Goal: Complete application form

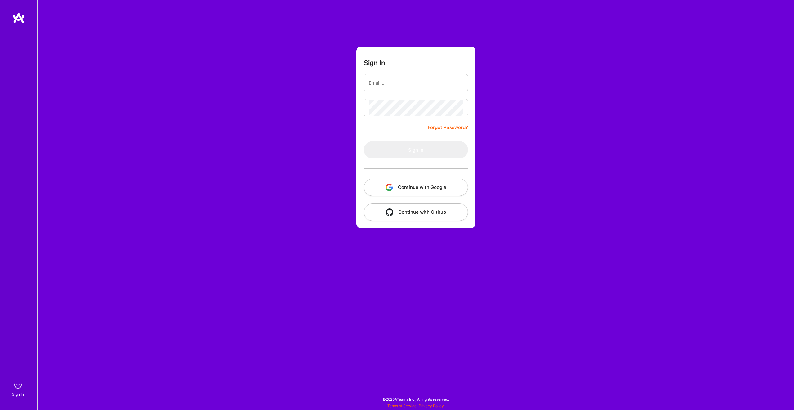
click at [411, 190] on button "Continue with Google" at bounding box center [416, 187] width 104 height 17
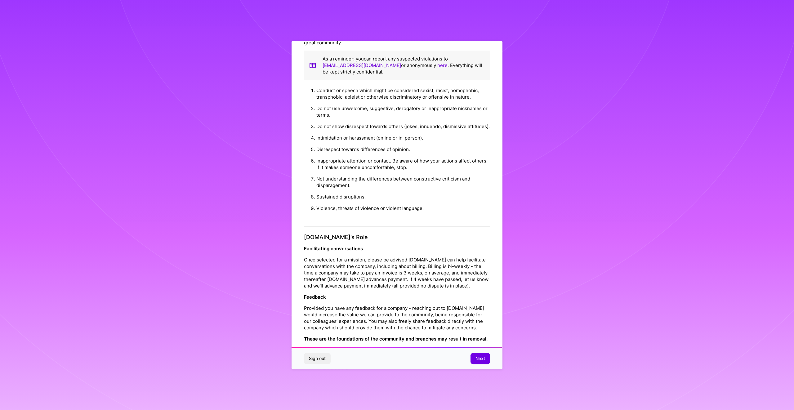
scroll to position [499, 0]
click at [483, 357] on span "Next" at bounding box center [480, 358] width 10 height 6
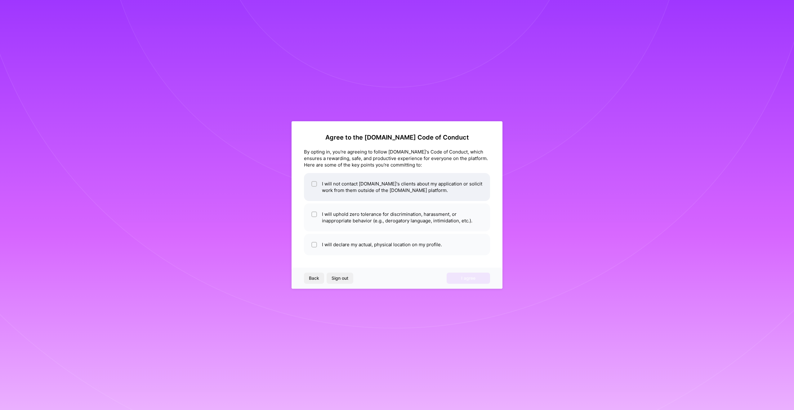
click at [315, 184] on input "checkbox" at bounding box center [315, 184] width 4 height 4
checkbox input "true"
click at [311, 210] on li "I will uphold zero tolerance for discrimination, harassment, or inappropriate b…" at bounding box center [397, 217] width 186 height 28
checkbox input "true"
click at [313, 243] on input "checkbox" at bounding box center [315, 245] width 4 height 4
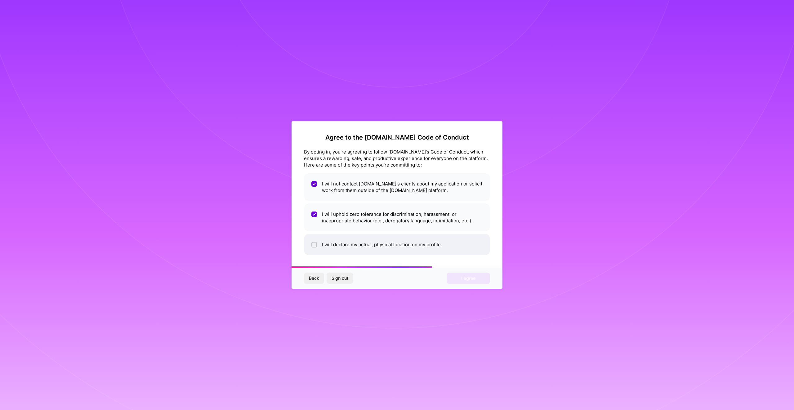
checkbox input "true"
click at [466, 279] on span "I agree" at bounding box center [468, 278] width 14 height 6
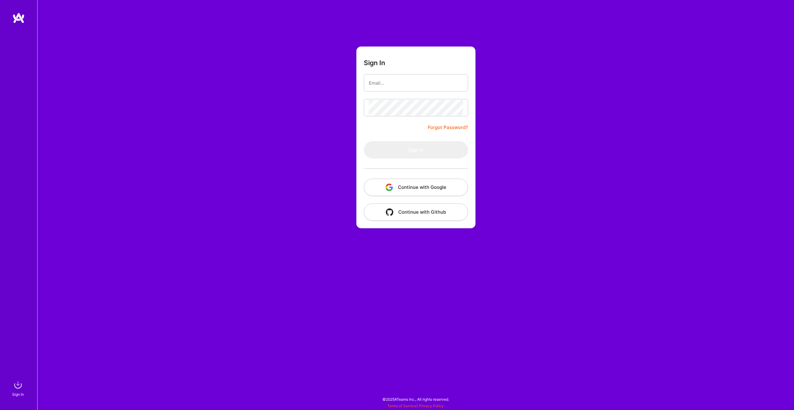
click at [409, 188] on button "Continue with Google" at bounding box center [416, 187] width 104 height 17
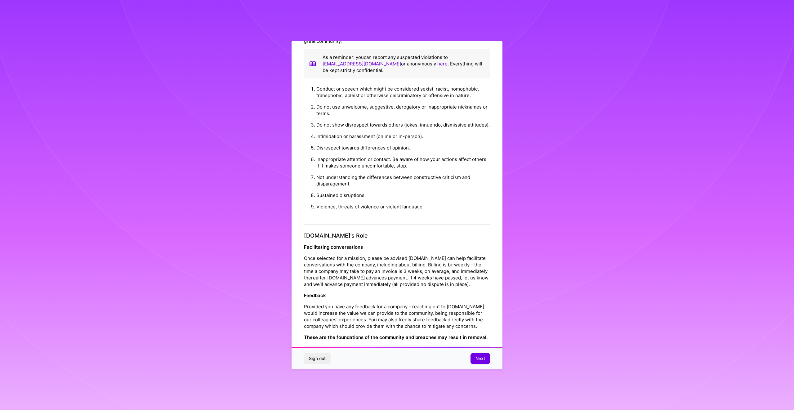
scroll to position [26, 0]
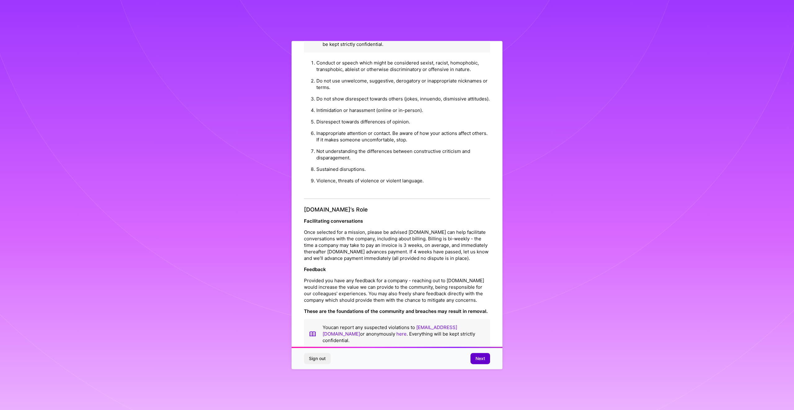
click at [479, 356] on span "Next" at bounding box center [480, 358] width 10 height 6
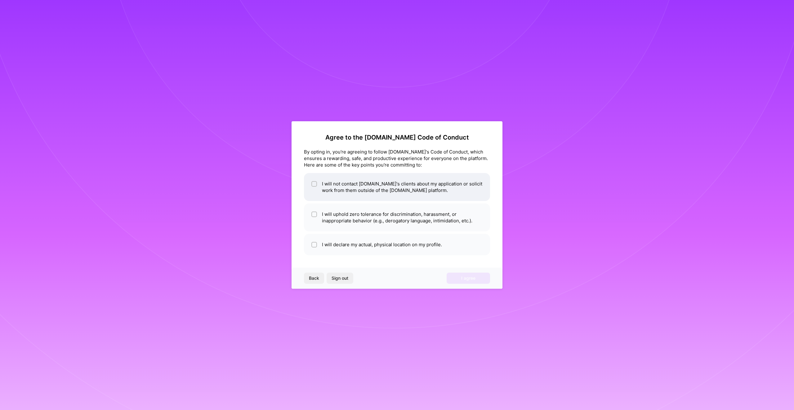
click at [326, 188] on li "I will not contact [DOMAIN_NAME]'s clients about my application or solicit work…" at bounding box center [397, 187] width 186 height 28
checkbox input "true"
click at [323, 213] on li "I will uphold zero tolerance for discrimination, harassment, or inappropriate b…" at bounding box center [397, 217] width 186 height 28
checkbox input "true"
click at [317, 241] on span at bounding box center [314, 244] width 6 height 7
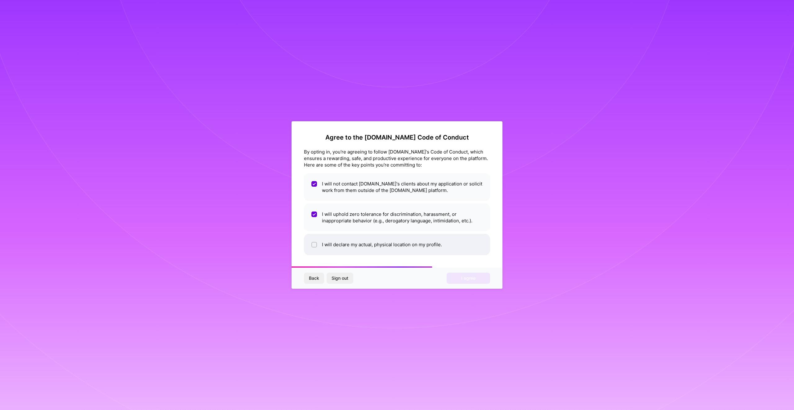
checkbox input "true"
click at [473, 279] on span "I agree" at bounding box center [468, 278] width 14 height 6
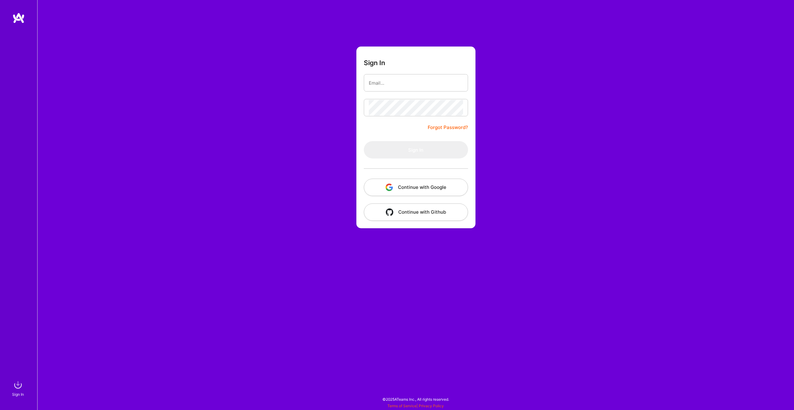
click at [390, 211] on img "button" at bounding box center [389, 211] width 7 height 7
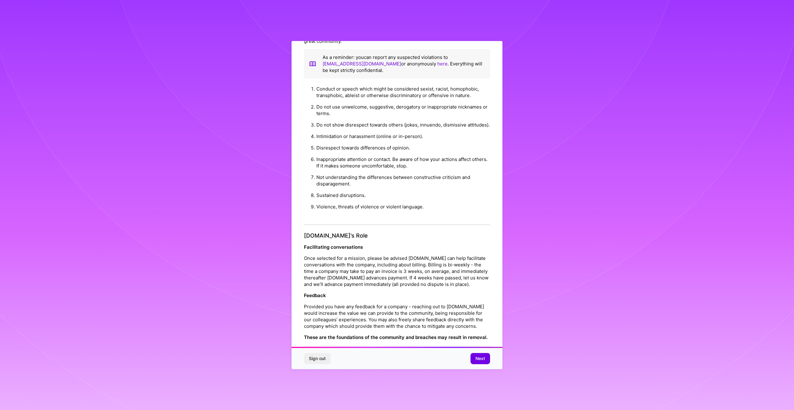
scroll to position [26, 0]
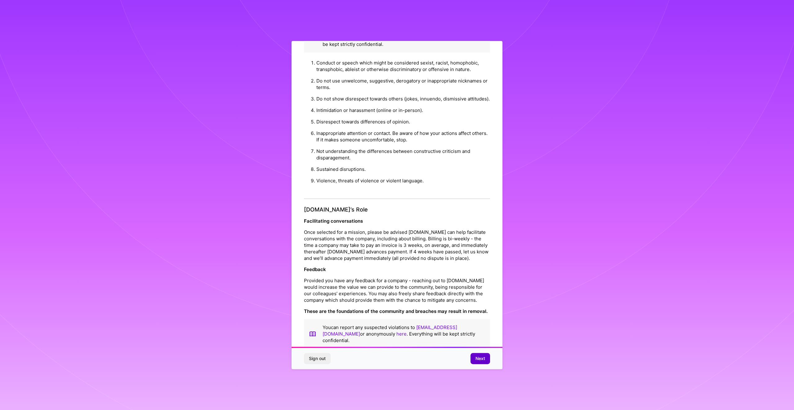
click at [481, 358] on span "Next" at bounding box center [480, 358] width 10 height 6
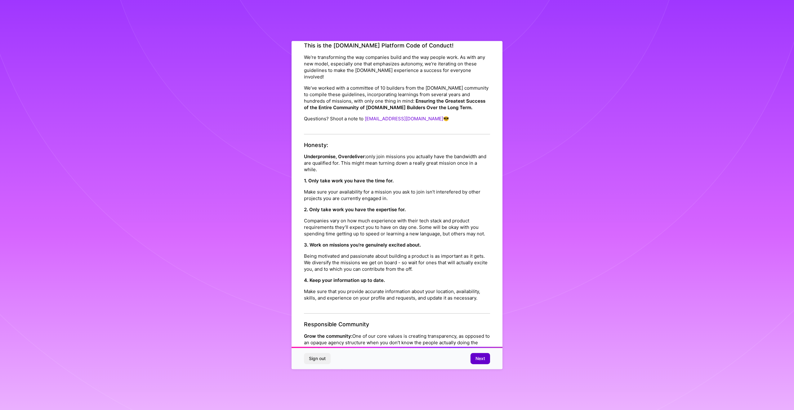
scroll to position [0, 0]
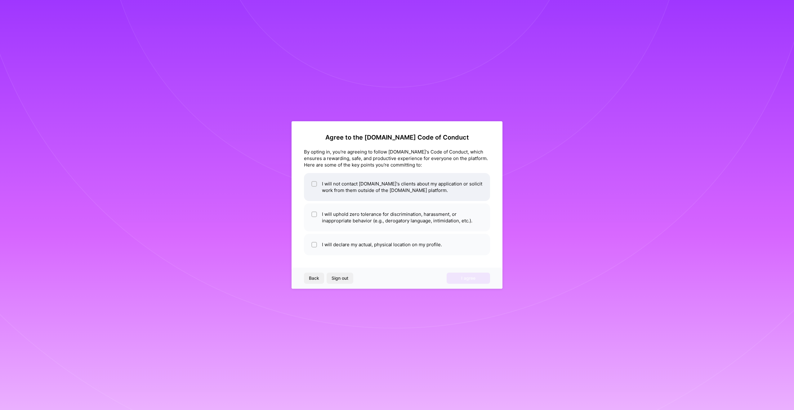
click at [330, 187] on li "I will not contact [DOMAIN_NAME]'s clients about my application or solicit work…" at bounding box center [397, 187] width 186 height 28
checkbox input "true"
click at [325, 211] on li "I will uphold zero tolerance for discrimination, harassment, or inappropriate b…" at bounding box center [397, 217] width 186 height 28
checkbox input "true"
click at [329, 270] on div "Back Sign out I agree" at bounding box center [396, 278] width 211 height 21
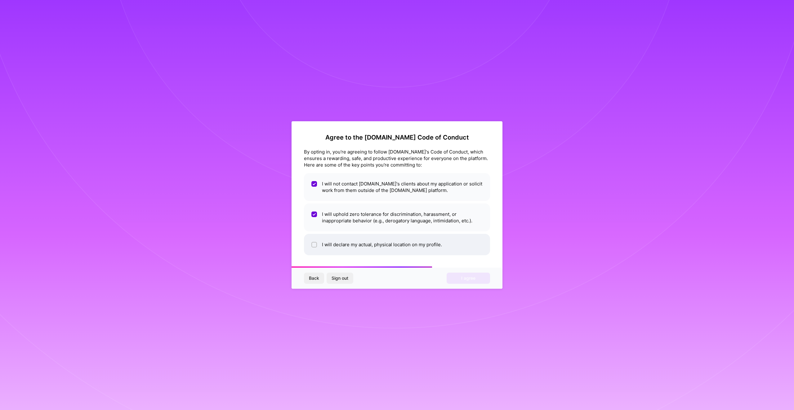
click at [332, 245] on li "I will declare my actual, physical location on my profile." at bounding box center [397, 244] width 186 height 21
checkbox input "true"
click at [459, 279] on button "I agree" at bounding box center [467, 278] width 43 height 11
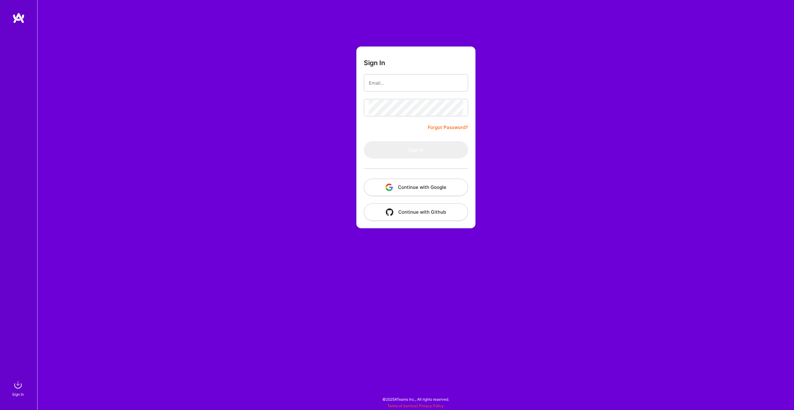
click at [429, 187] on button "Continue with Google" at bounding box center [416, 187] width 104 height 17
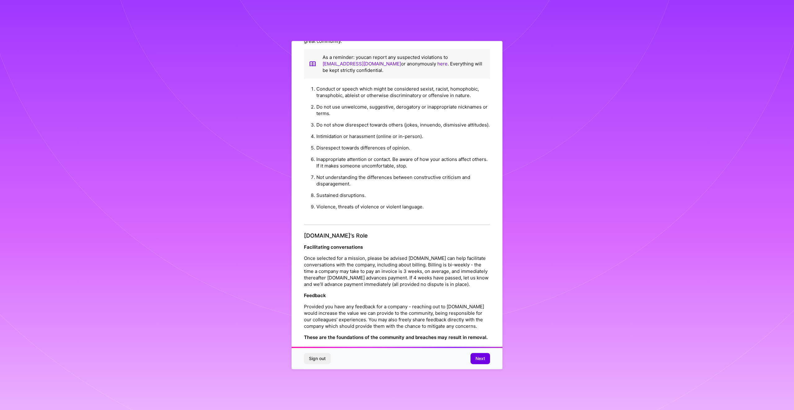
scroll to position [26, 0]
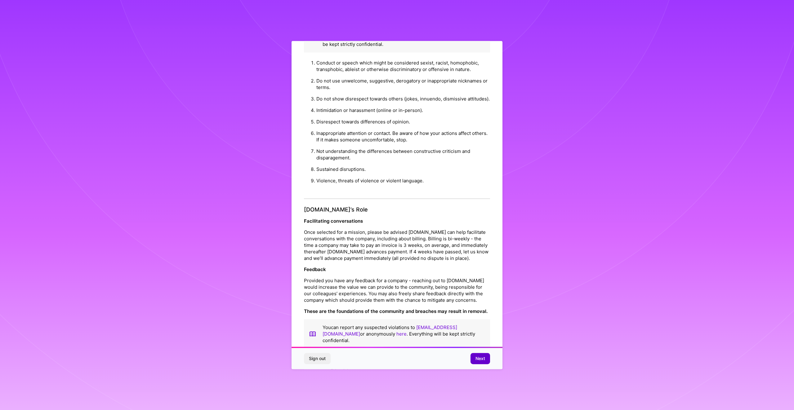
click at [481, 359] on span "Next" at bounding box center [480, 358] width 10 height 6
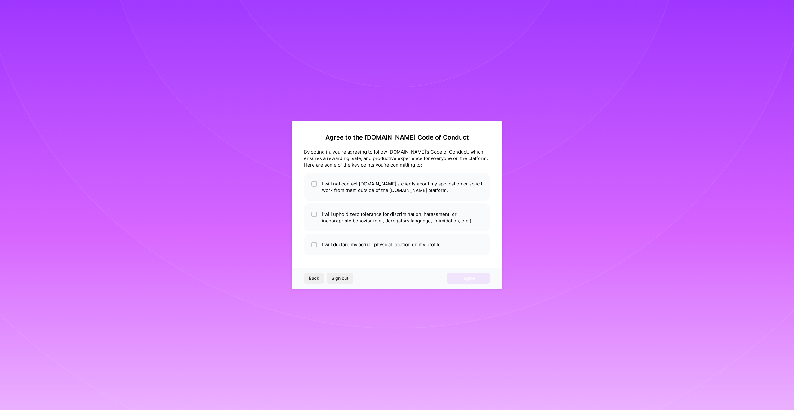
scroll to position [0, 0]
click at [379, 191] on li "I will not contact [DOMAIN_NAME]'s clients about my application or solicit work…" at bounding box center [397, 187] width 186 height 28
checkbox input "true"
click at [376, 223] on li "I will uphold zero tolerance for discrimination, harassment, or inappropriate b…" at bounding box center [397, 217] width 186 height 28
checkbox input "true"
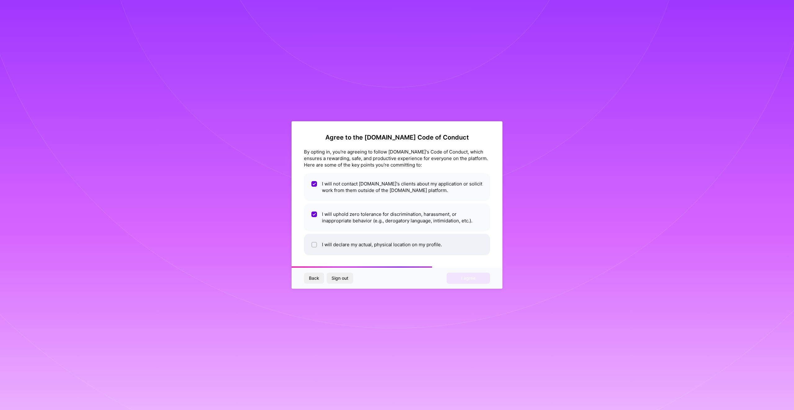
click at [366, 246] on li "I will declare my actual, physical location on my profile." at bounding box center [397, 244] width 186 height 21
checkbox input "true"
click at [458, 277] on button "I agree" at bounding box center [467, 278] width 43 height 11
